Goal: Browse casually

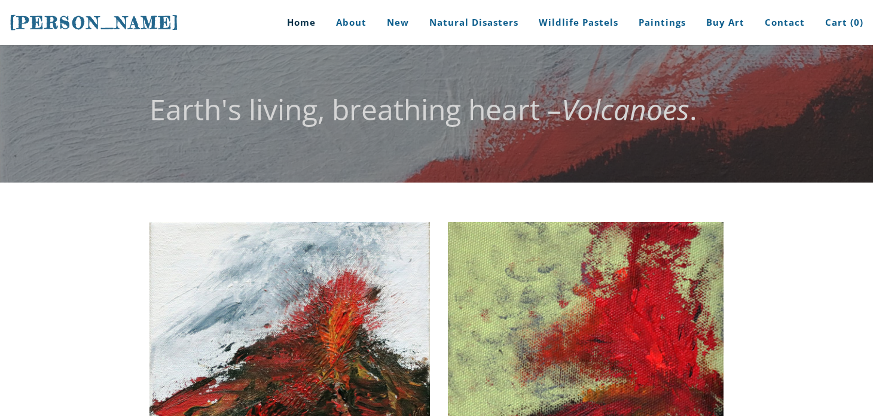
click at [313, 25] on link "Home" at bounding box center [297, 22] width 56 height 45
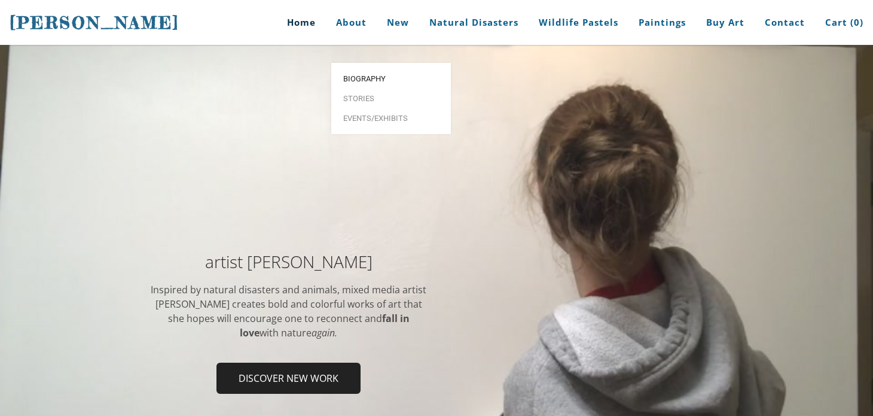
click at [357, 75] on span "Biography" at bounding box center [391, 79] width 96 height 8
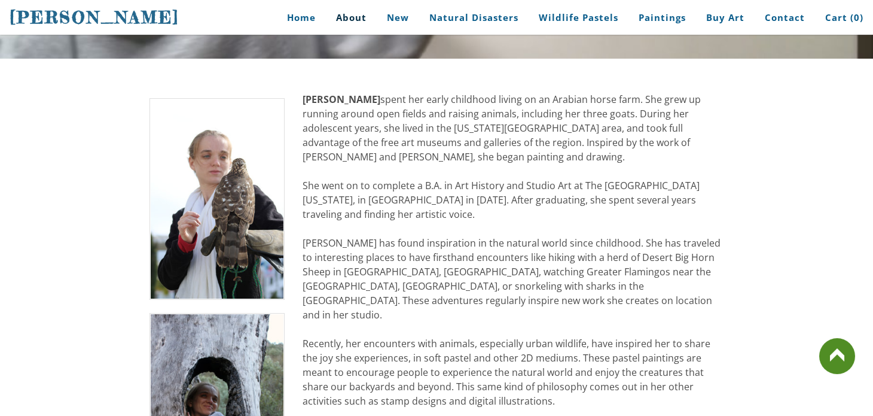
scroll to position [212, 0]
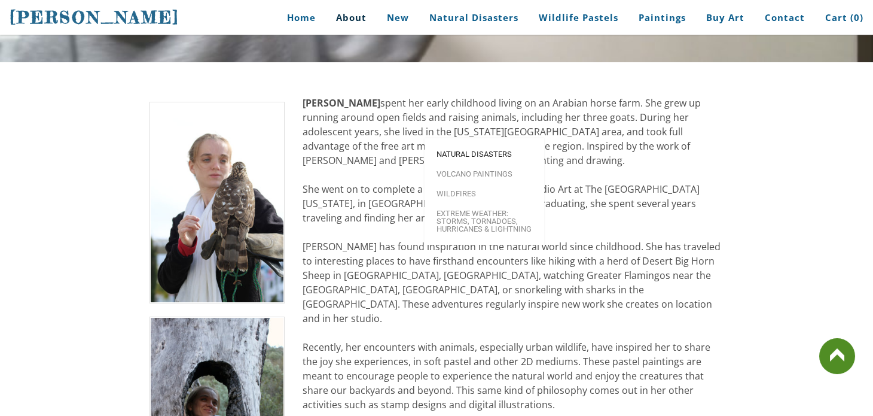
click at [461, 144] on link "Natural Disasters" at bounding box center [485, 154] width 120 height 20
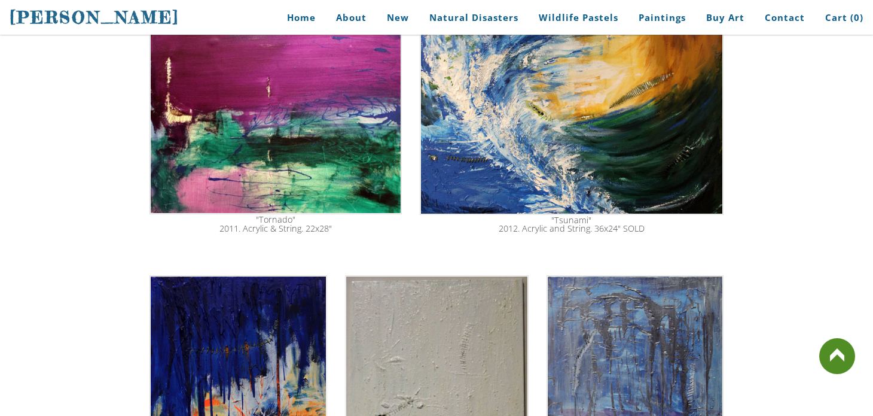
scroll to position [501, 0]
click at [266, 84] on img at bounding box center [275, 112] width 252 height 203
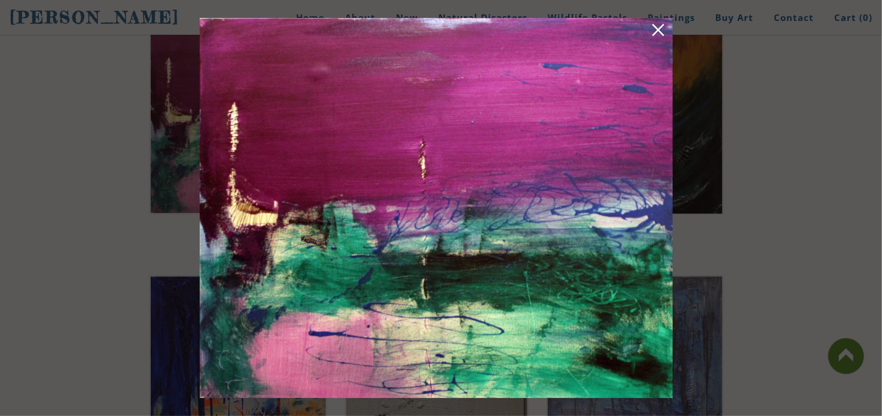
click at [434, 132] on img at bounding box center [436, 208] width 473 height 380
click at [658, 33] on link at bounding box center [658, 32] width 17 height 19
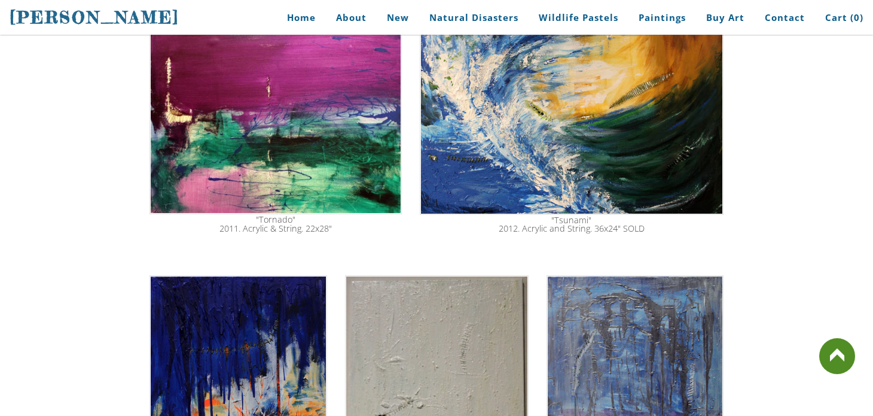
click at [275, 157] on img at bounding box center [275, 112] width 252 height 203
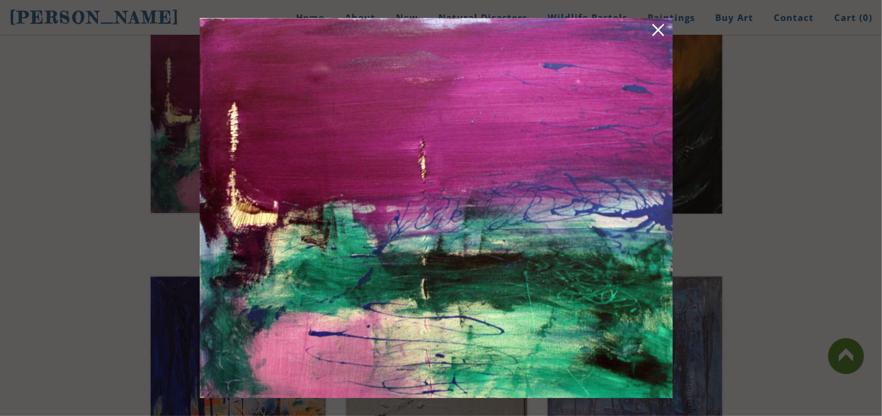
click at [659, 26] on link at bounding box center [658, 32] width 17 height 19
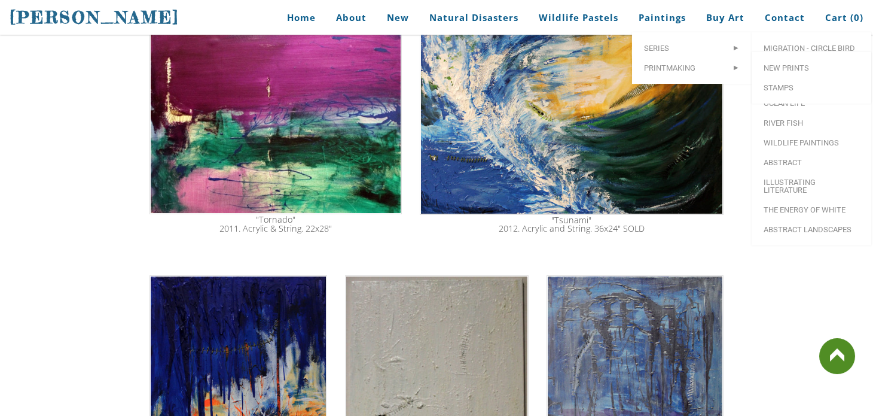
click at [771, 113] on link "River Fish" at bounding box center [812, 123] width 120 height 20
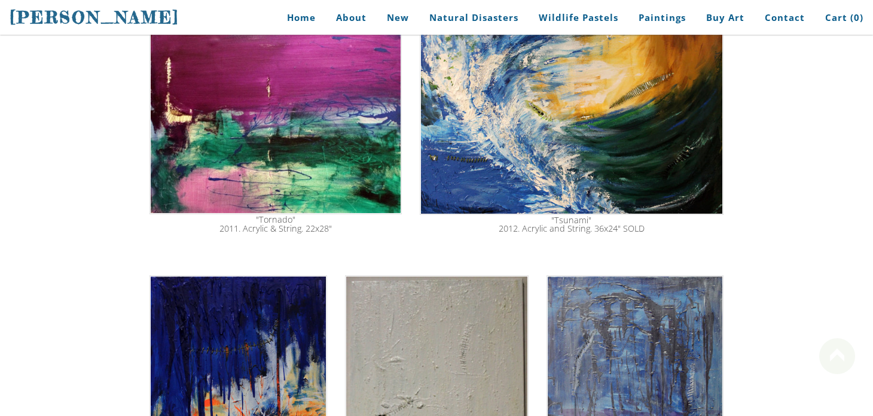
scroll to position [545, 0]
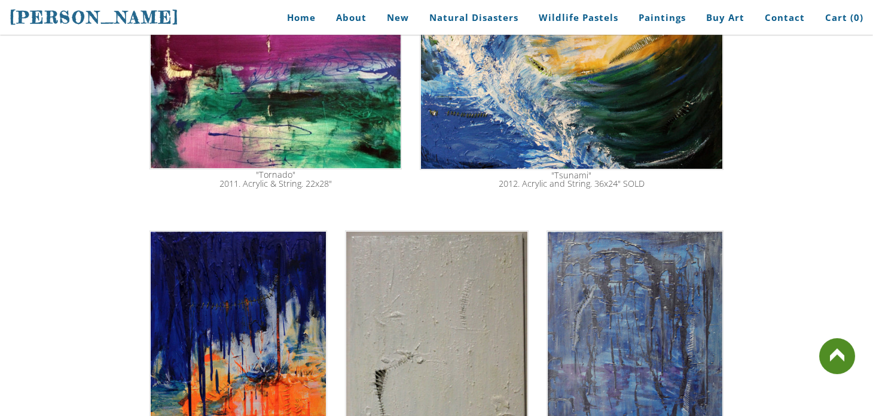
click at [507, 116] on img at bounding box center [572, 68] width 304 height 203
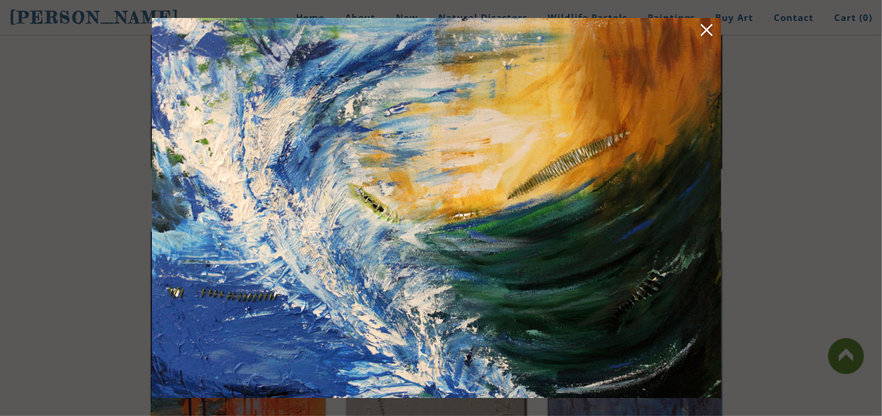
click at [712, 27] on link at bounding box center [706, 32] width 17 height 19
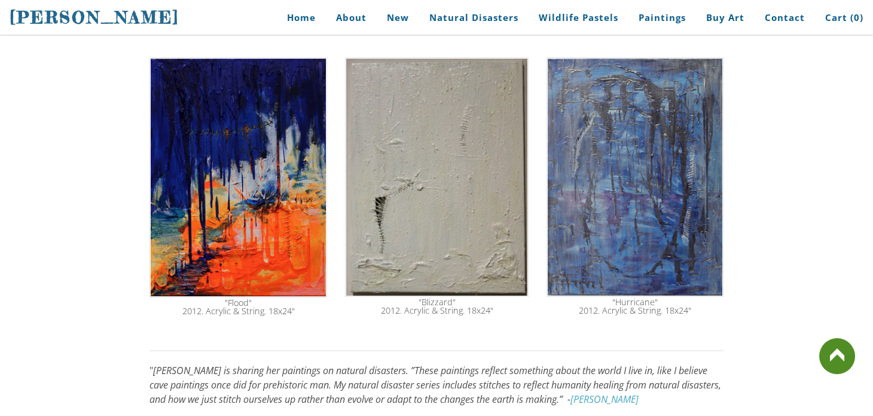
scroll to position [724, 0]
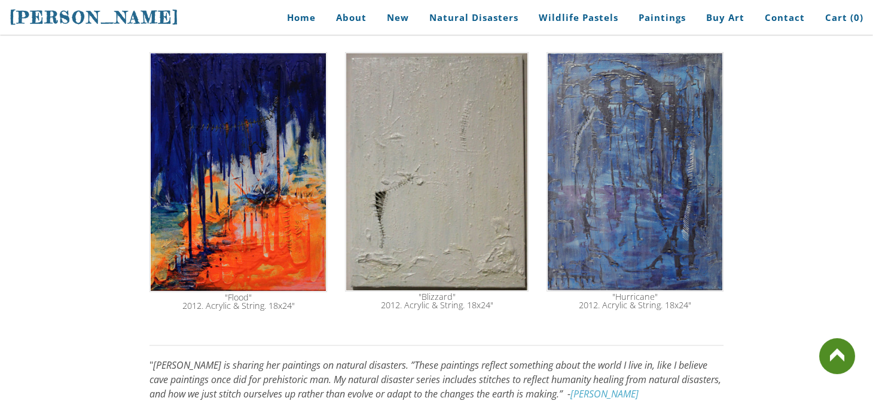
click at [270, 110] on img at bounding box center [238, 172] width 178 height 240
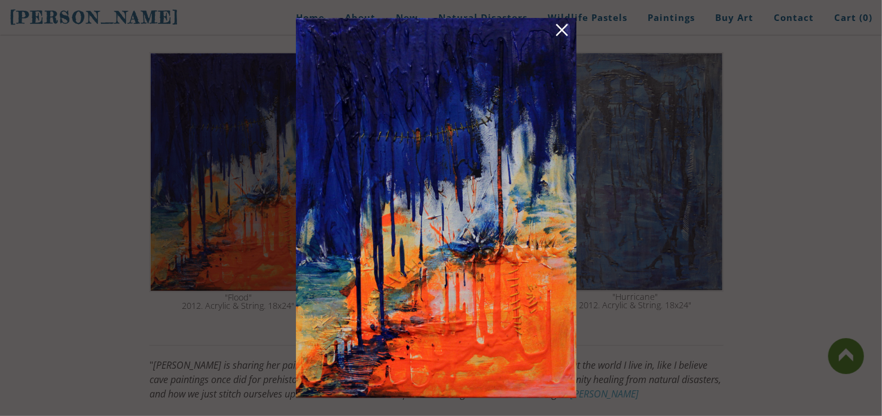
click at [562, 31] on link at bounding box center [562, 32] width 17 height 19
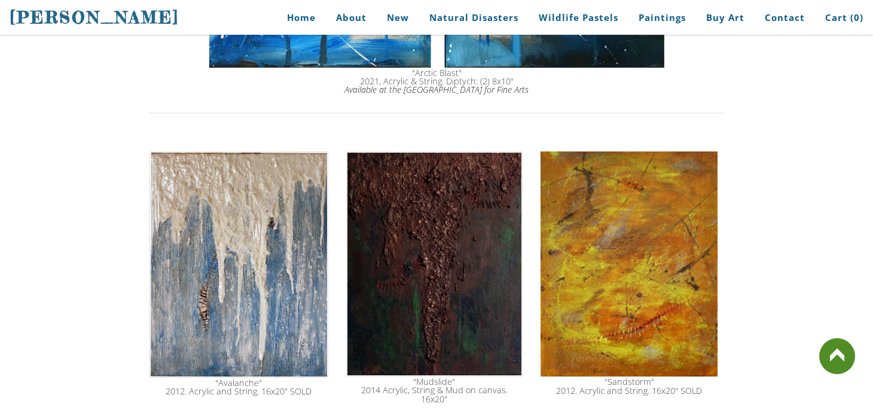
scroll to position [1390, 0]
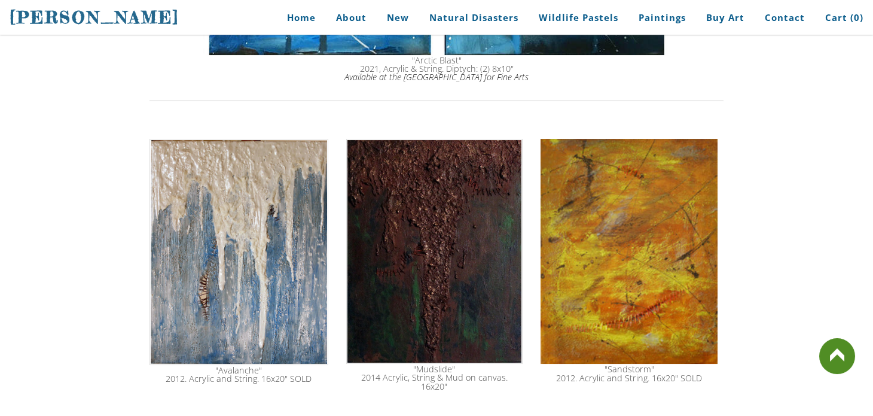
click at [258, 245] on img at bounding box center [238, 252] width 179 height 226
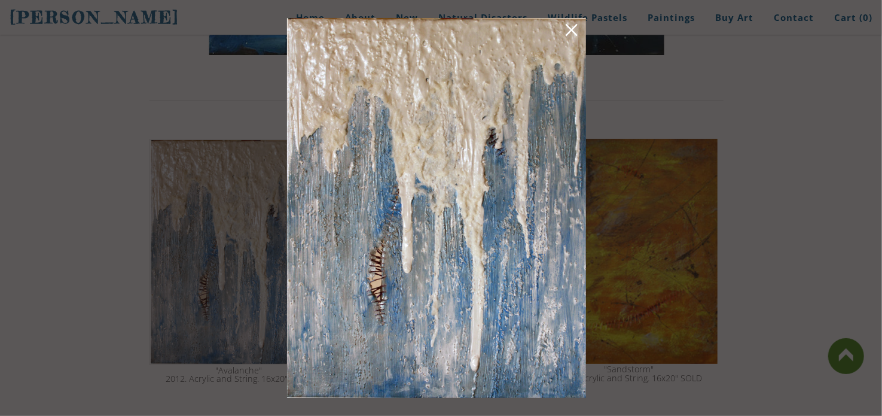
click at [574, 29] on link at bounding box center [571, 32] width 17 height 19
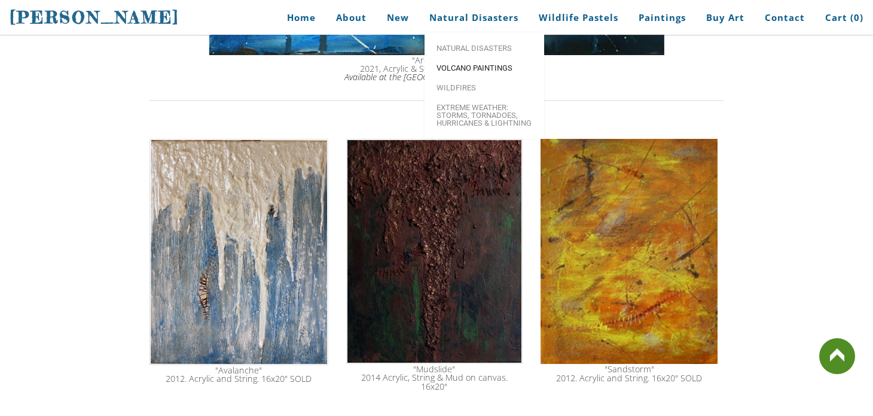
click at [456, 65] on span "Volcano paintings" at bounding box center [485, 68] width 96 height 8
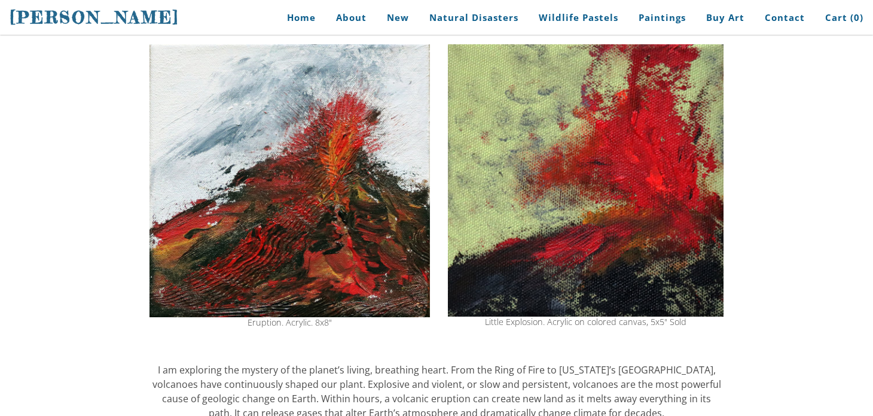
scroll to position [181, 0]
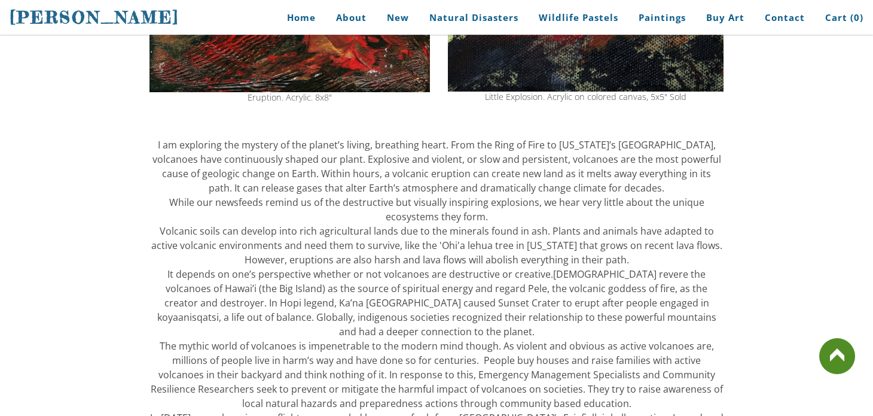
click at [697, 292] on div "​I am exploring the mystery of the planet’s living, breathing heart. From the R…" at bounding box center [436, 317] width 574 height 359
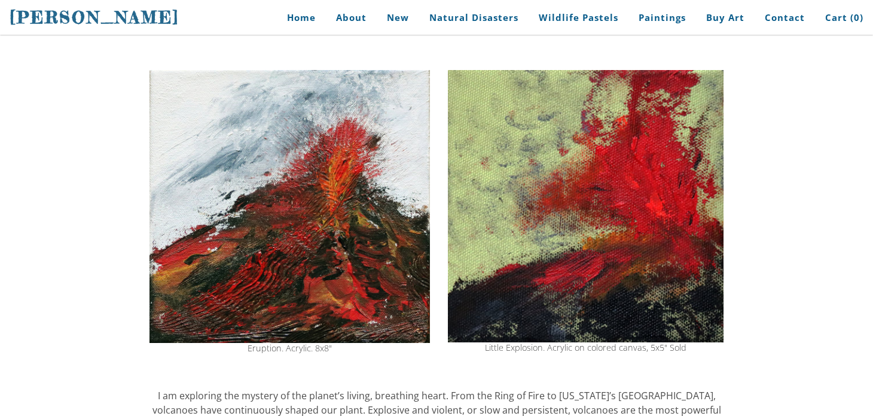
scroll to position [154, 0]
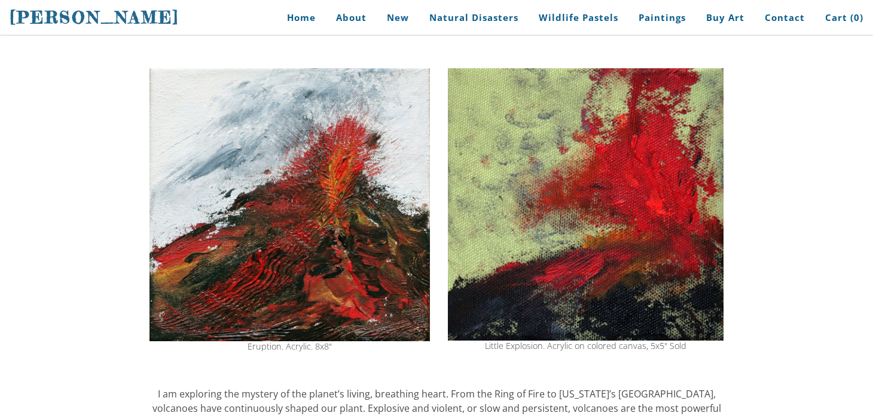
click at [296, 142] on img at bounding box center [289, 204] width 280 height 273
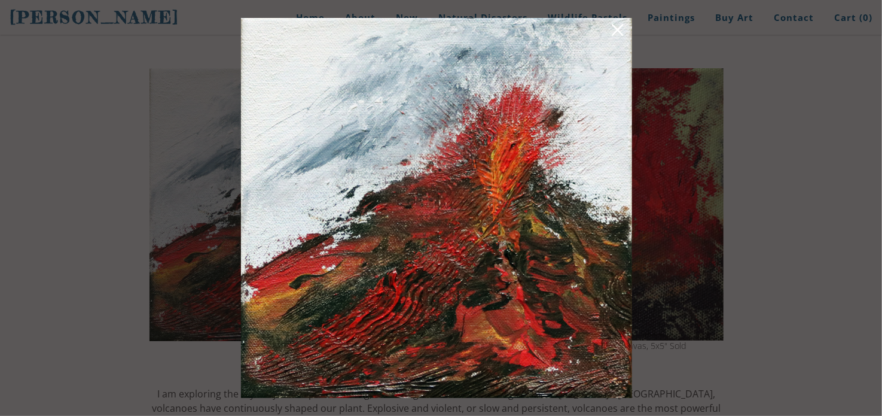
click at [620, 30] on link at bounding box center [617, 32] width 17 height 19
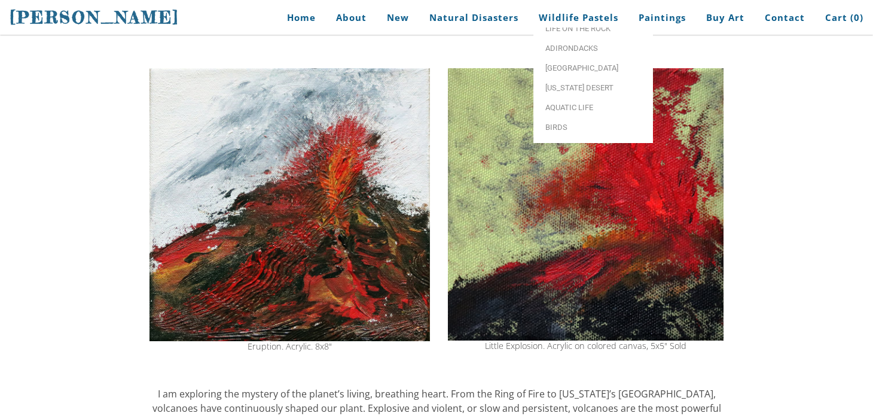
click at [591, 200] on img at bounding box center [586, 204] width 276 height 272
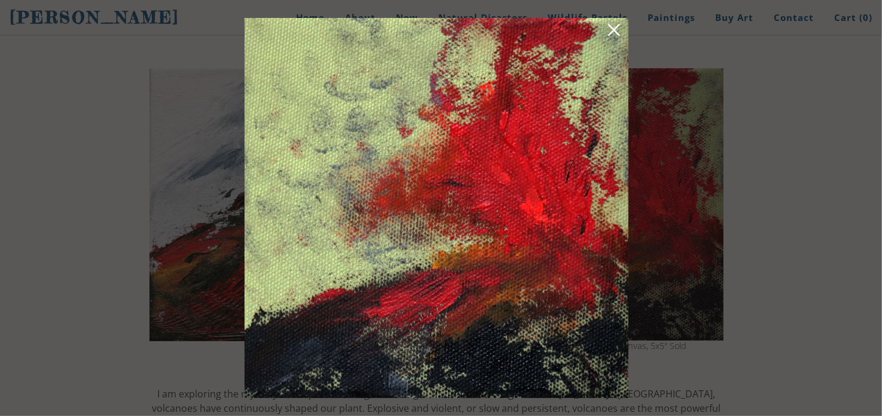
click at [613, 31] on link at bounding box center [614, 32] width 17 height 19
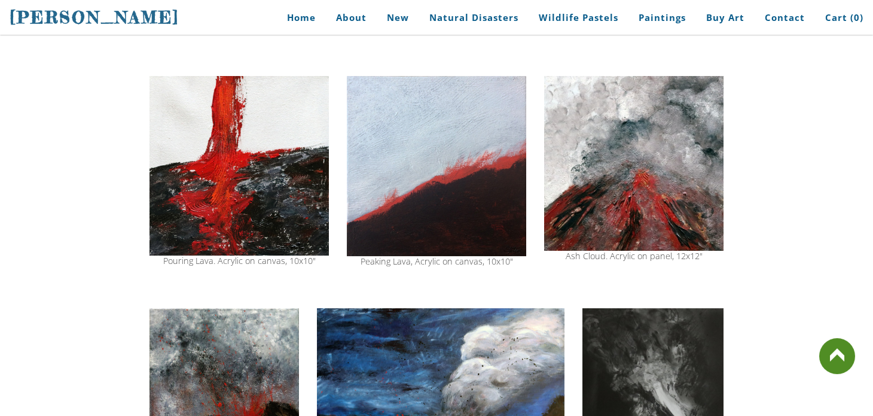
scroll to position [877, 0]
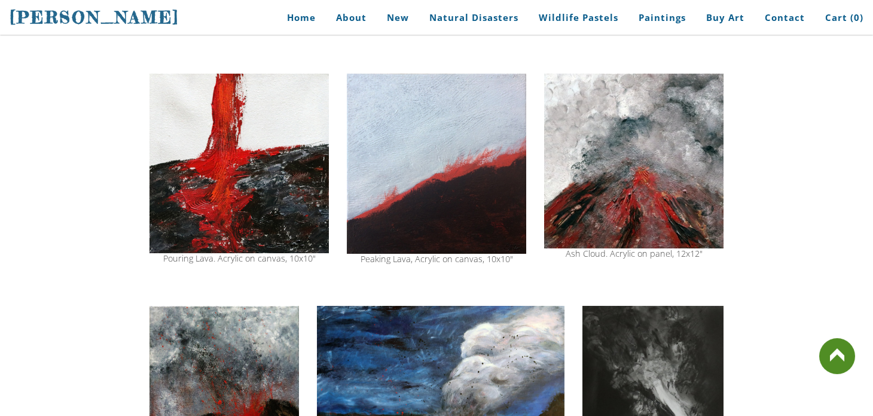
click at [224, 130] on img at bounding box center [238, 163] width 179 height 179
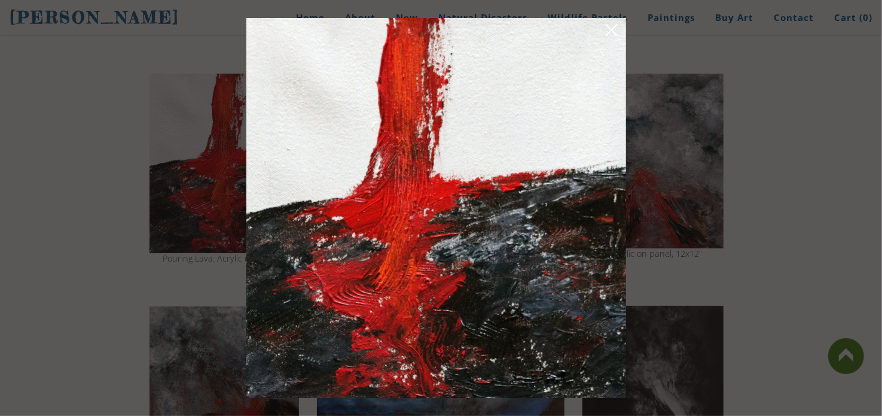
click at [614, 30] on link at bounding box center [611, 32] width 17 height 19
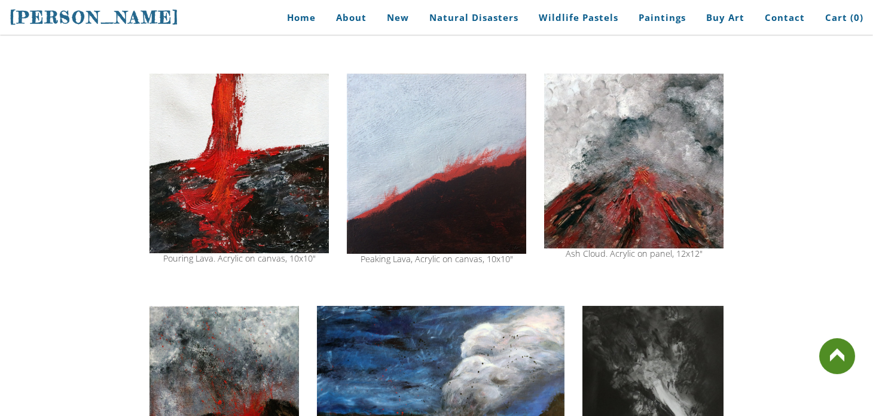
click at [617, 213] on img at bounding box center [633, 161] width 179 height 175
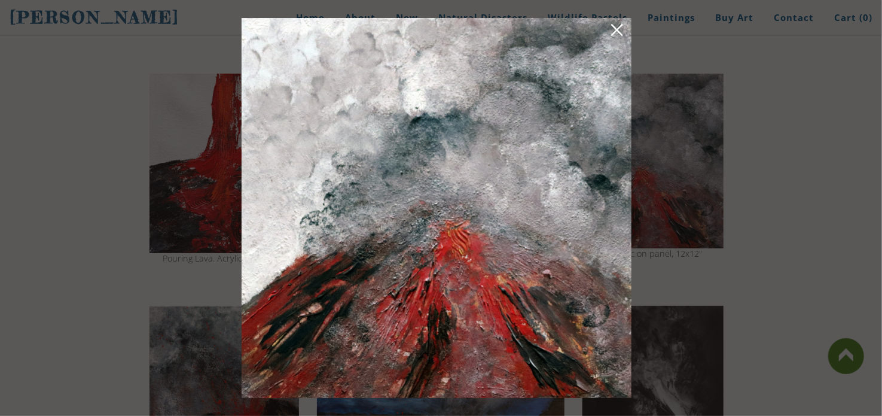
click at [617, 27] on link at bounding box center [617, 32] width 17 height 19
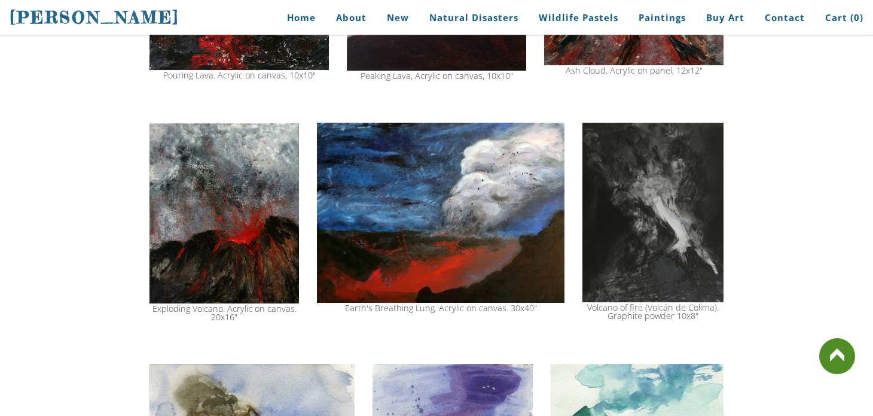
scroll to position [1058, 0]
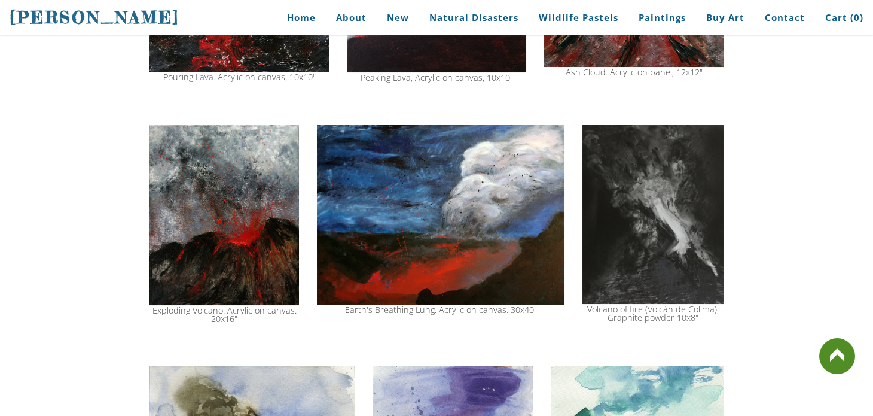
click at [251, 247] on img at bounding box center [223, 214] width 149 height 181
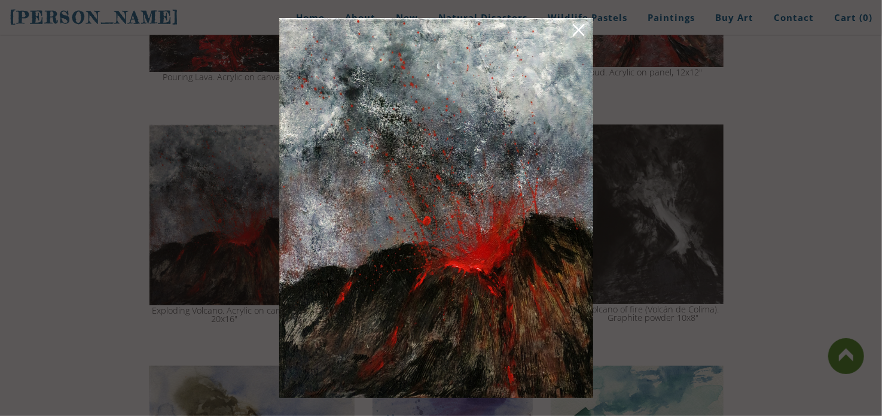
click at [577, 28] on link at bounding box center [578, 32] width 17 height 19
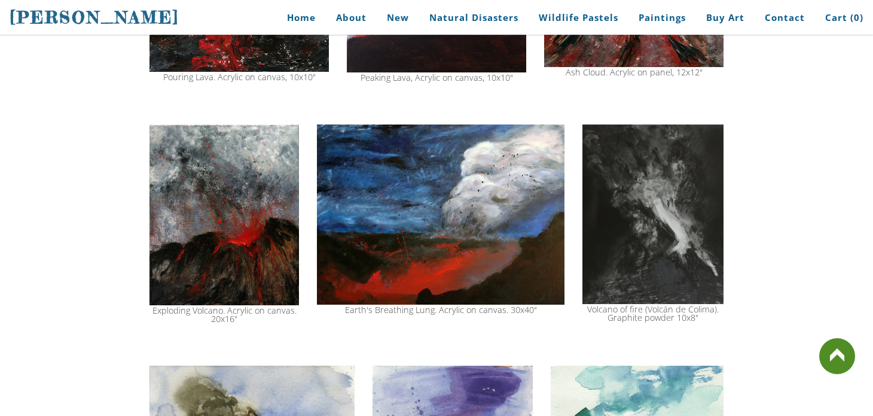
click at [423, 220] on img at bounding box center [441, 214] width 248 height 181
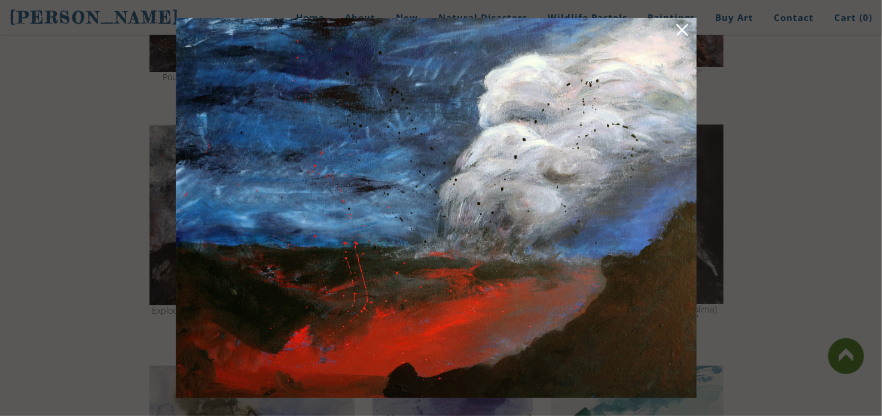
click at [685, 30] on link at bounding box center [682, 32] width 17 height 19
